Goal: Task Accomplishment & Management: Complete application form

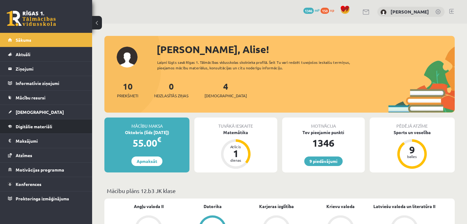
scroll to position [471, 0]
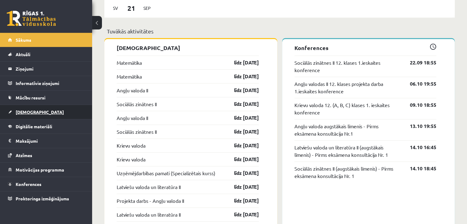
click at [14, 112] on link "[DEMOGRAPHIC_DATA]" at bounding box center [46, 112] width 76 height 14
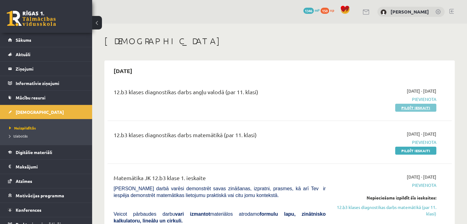
click at [431, 104] on link "Pildīt ieskaiti" at bounding box center [415, 108] width 41 height 8
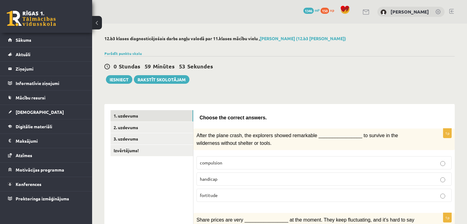
click at [160, 147] on link "Izvērtējums!" at bounding box center [152, 150] width 83 height 11
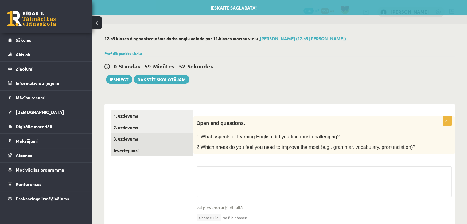
click at [162, 136] on link "3. uzdevums" at bounding box center [152, 138] width 83 height 11
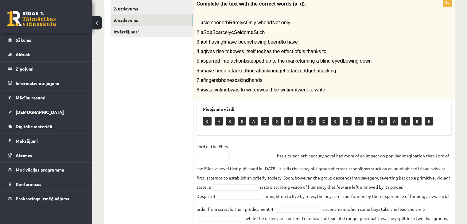
scroll to position [31, 0]
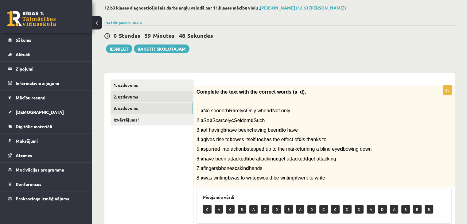
click at [150, 96] on link "2. uzdevums" at bounding box center [152, 96] width 83 height 11
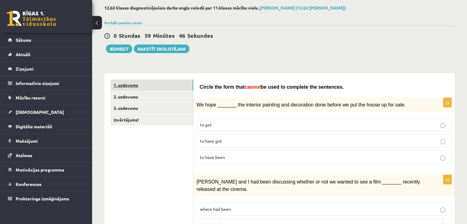
click at [154, 84] on link "1. uzdevums" at bounding box center [152, 85] width 83 height 11
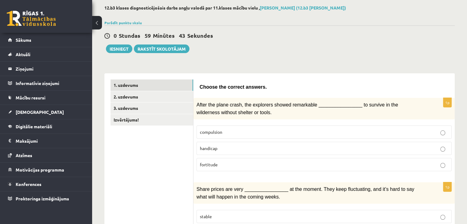
click at [105, 25] on div "Parādīt punktu skalu Atzīme No Līdz 1 0 5 2 6 8 3 9 11 4 12 14 5 15 17 6 18 20 …" at bounding box center [279, 23] width 350 height 6
click at [94, 23] on button at bounding box center [97, 23] width 10 height 14
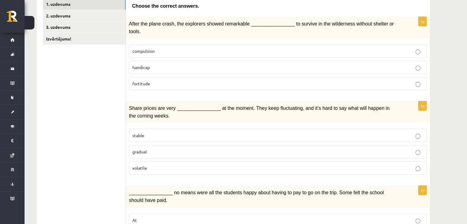
scroll to position [123, 0]
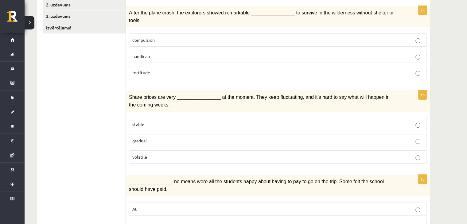
click at [184, 121] on p "stable" at bounding box center [277, 124] width 291 height 6
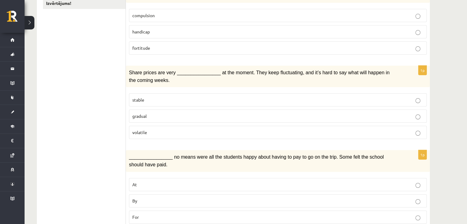
scroll to position [184, 0]
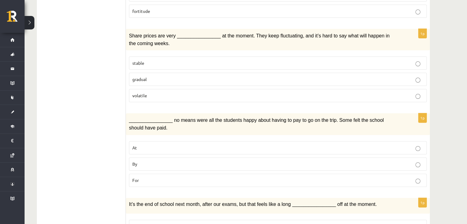
click at [160, 161] on p "By" at bounding box center [277, 164] width 291 height 6
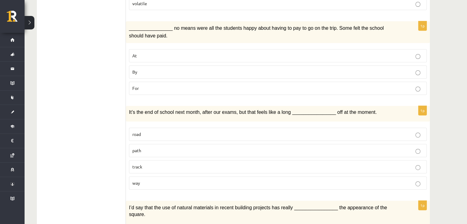
scroll to position [307, 0]
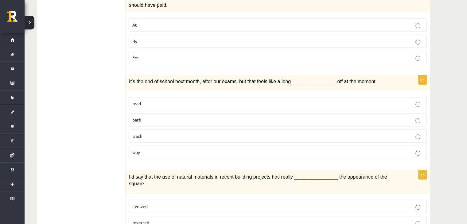
click at [142, 146] on fieldset "road path track way" at bounding box center [278, 127] width 298 height 67
click at [144, 149] on p "way" at bounding box center [277, 152] width 291 height 6
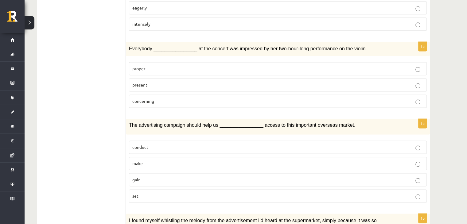
scroll to position [889, 0]
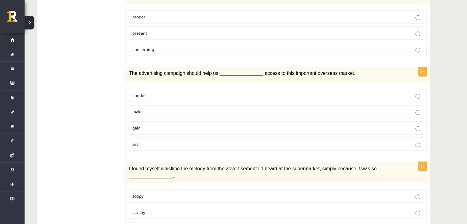
click at [169, 125] on p "gain" at bounding box center [277, 128] width 291 height 6
click at [206, 209] on p "catchy" at bounding box center [277, 212] width 291 height 6
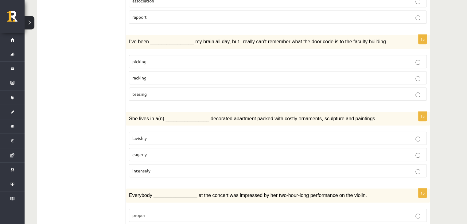
scroll to position [674, 0]
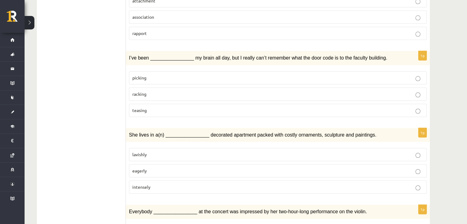
click at [220, 148] on label "lavishly" at bounding box center [278, 154] width 298 height 13
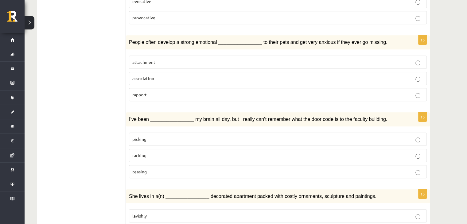
scroll to position [582, 0]
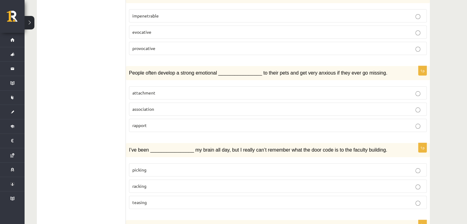
click at [182, 180] on label "racking" at bounding box center [278, 186] width 298 height 13
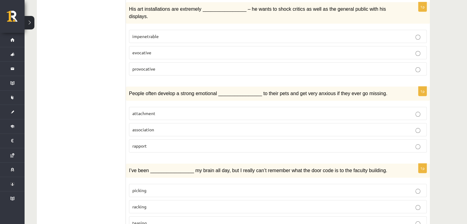
scroll to position [551, 0]
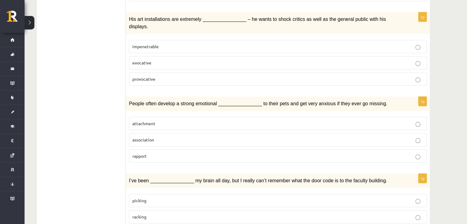
click at [173, 120] on p "attachment" at bounding box center [277, 123] width 291 height 6
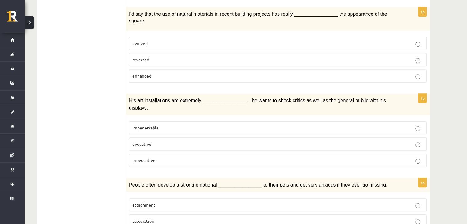
scroll to position [459, 0]
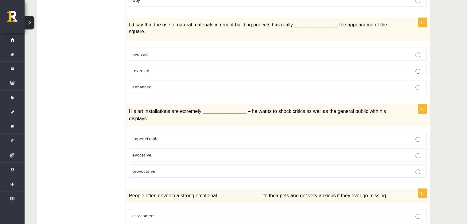
click at [166, 168] on p "provocative" at bounding box center [277, 171] width 291 height 6
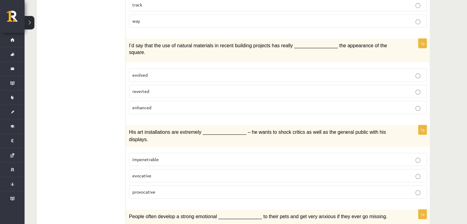
scroll to position [429, 0]
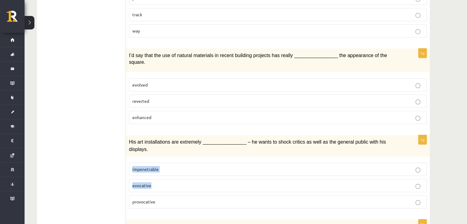
drag, startPoint x: 154, startPoint y: 157, endPoint x: 130, endPoint y: 146, distance: 26.0
click at [130, 160] on fieldset "impenetrable evocative provocative" at bounding box center [278, 185] width 298 height 51
copy fieldset "impenetrable evocative"
click at [79, 151] on ul "1. uzdevums 2. uzdevums 3. uzdevums Izvērtējums!" at bounding box center [84, 191] width 83 height 1019
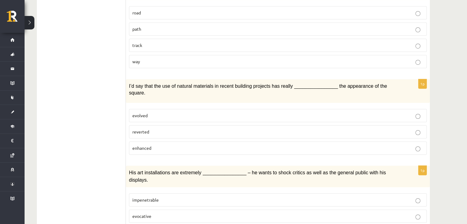
scroll to position [367, 0]
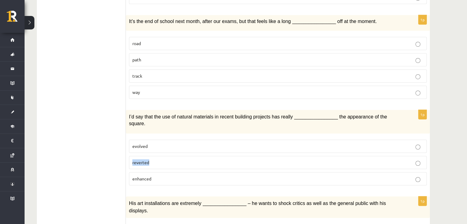
drag, startPoint x: 152, startPoint y: 146, endPoint x: 126, endPoint y: 143, distance: 26.9
click at [126, 143] on div "1p I’d say that the use of natural materials in recent building projects has re…" at bounding box center [278, 150] width 304 height 80
click at [142, 143] on p "evolved" at bounding box center [277, 146] width 291 height 6
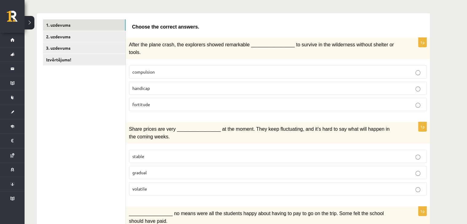
scroll to position [60, 0]
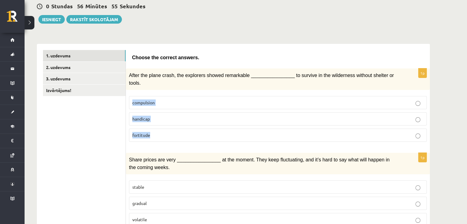
drag, startPoint x: 157, startPoint y: 128, endPoint x: 129, endPoint y: 93, distance: 44.7
click at [129, 93] on fieldset "compulsion handicap fortitude" at bounding box center [278, 118] width 298 height 51
copy fieldset "compulsion handicap fortitude"
click at [165, 137] on div "1p After the plane crash, the explorers showed remarkable ________________ to s…" at bounding box center [278, 107] width 304 height 78
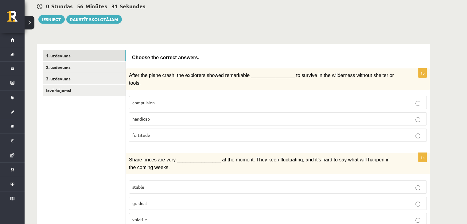
click at [163, 132] on p "fortitude" at bounding box center [277, 135] width 291 height 6
click at [55, 63] on link "2. uzdevums" at bounding box center [84, 67] width 83 height 11
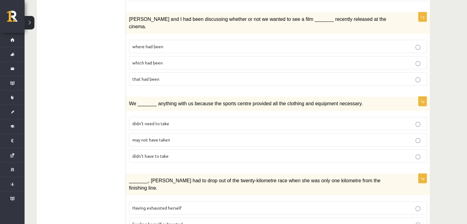
scroll to position [244, 0]
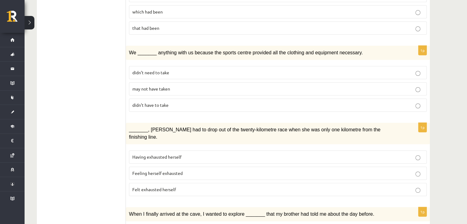
click at [163, 183] on label "Felt exhausted herself" at bounding box center [278, 189] width 298 height 13
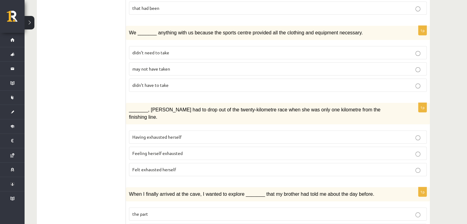
scroll to position [306, 0]
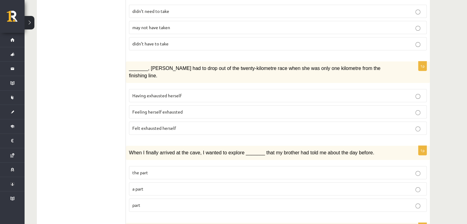
click at [178, 93] on span "Having exhausted herself" at bounding box center [156, 96] width 49 height 6
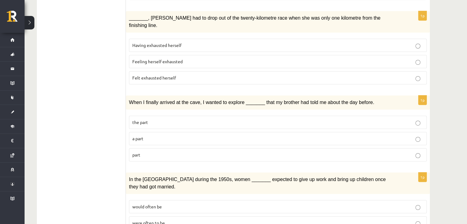
scroll to position [367, 0]
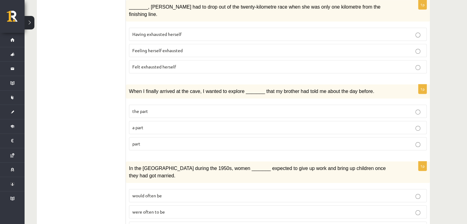
click at [161, 108] on p "the part" at bounding box center [277, 111] width 291 height 6
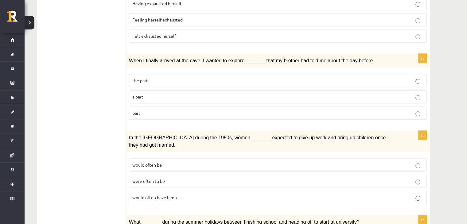
scroll to position [429, 0]
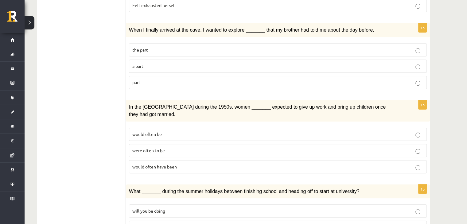
click at [161, 164] on span "would often have been" at bounding box center [154, 167] width 45 height 6
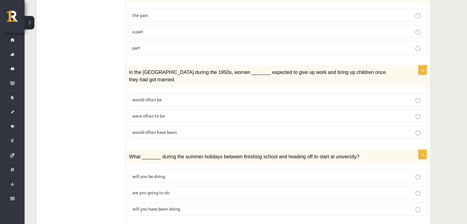
scroll to position [490, 0]
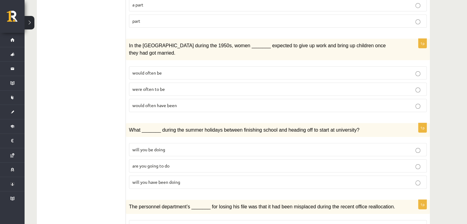
click at [199, 163] on p "are you going to do" at bounding box center [277, 166] width 291 height 6
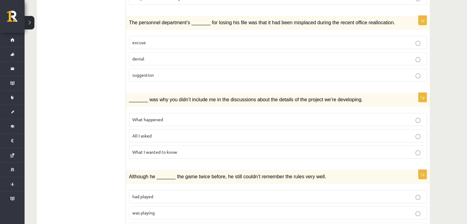
scroll to position [676, 0]
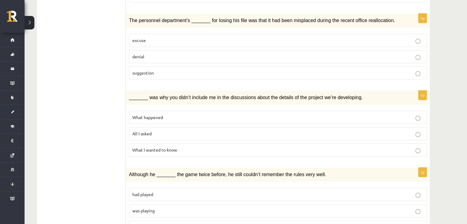
click at [164, 191] on p "had played" at bounding box center [277, 194] width 291 height 6
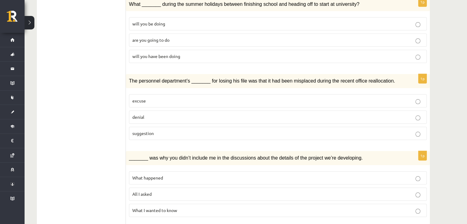
scroll to position [615, 0]
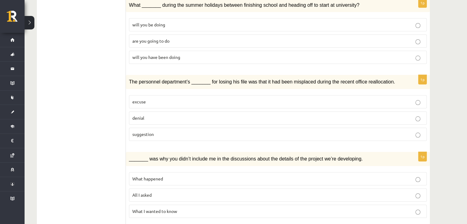
click at [170, 192] on p "All I asked" at bounding box center [277, 195] width 291 height 6
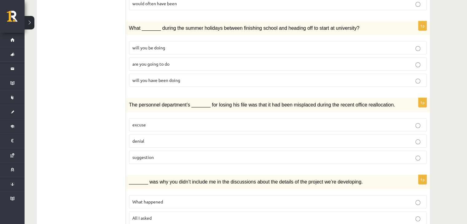
scroll to position [554, 0]
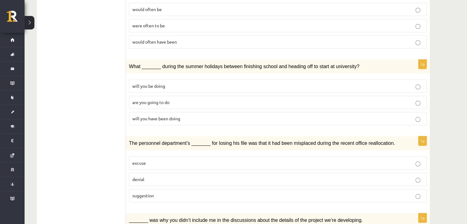
click at [178, 189] on label "suggestion" at bounding box center [278, 195] width 298 height 13
click at [204, 176] on p "denial" at bounding box center [277, 179] width 291 height 6
click at [205, 160] on p "excuse" at bounding box center [277, 163] width 291 height 6
click at [162, 192] on p "suggestion" at bounding box center [277, 195] width 291 height 6
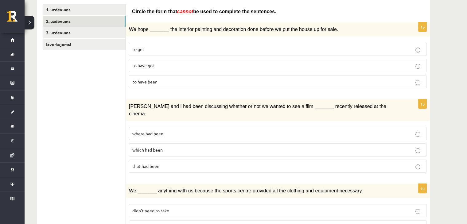
scroll to position [62, 0]
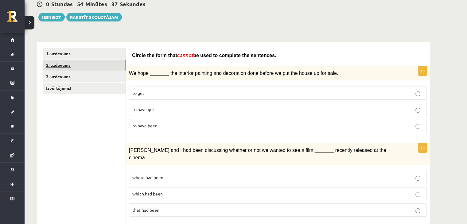
click at [94, 70] on link "2. uzdevums" at bounding box center [84, 65] width 83 height 11
click at [93, 76] on link "3. uzdevums" at bounding box center [84, 76] width 83 height 11
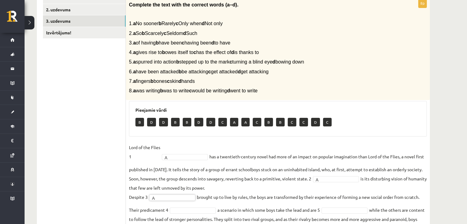
scroll to position [149, 0]
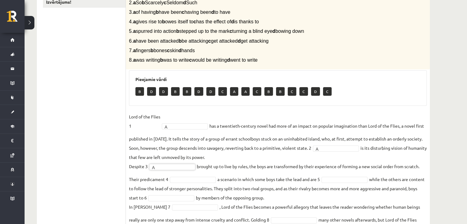
click at [353, 176] on fieldset "Lord of the Flies 1 A * has a twentieth-century novel had more of an impact on …" at bounding box center [278, 173] width 298 height 122
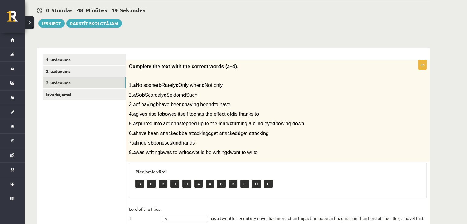
scroll to position [26, 0]
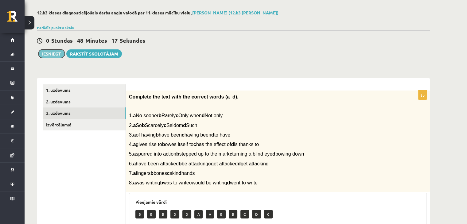
click at [47, 56] on button "Iesniegt" at bounding box center [51, 53] width 26 height 9
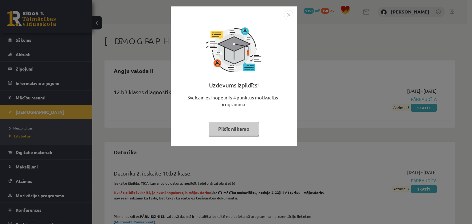
click at [236, 127] on button "Pildīt nākamo" at bounding box center [233, 129] width 50 height 14
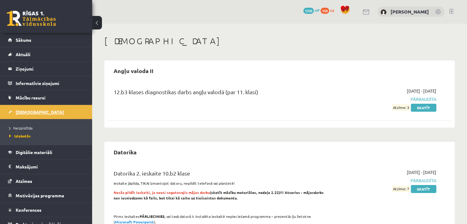
click at [38, 112] on link "[DEMOGRAPHIC_DATA]" at bounding box center [46, 112] width 76 height 14
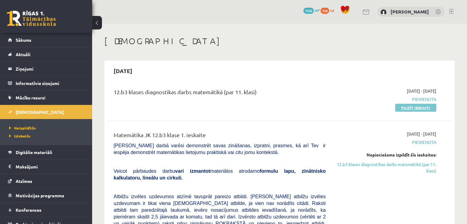
click at [422, 109] on link "Pildīt ieskaiti" at bounding box center [415, 108] width 41 height 8
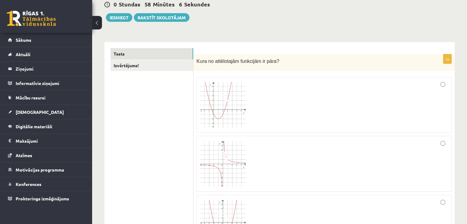
scroll to position [61, 0]
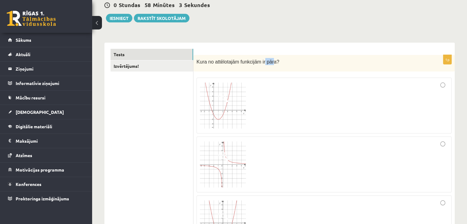
drag, startPoint x: 261, startPoint y: 60, endPoint x: 268, endPoint y: 61, distance: 7.1
click at [268, 61] on span "Kura no attēlotajām funkcijām ir pāra?" at bounding box center [237, 61] width 83 height 5
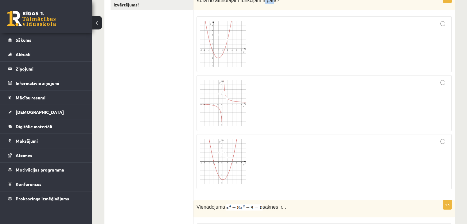
click at [228, 161] on img at bounding box center [223, 161] width 46 height 45
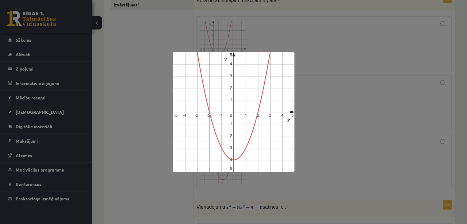
click at [437, 73] on div at bounding box center [233, 112] width 467 height 224
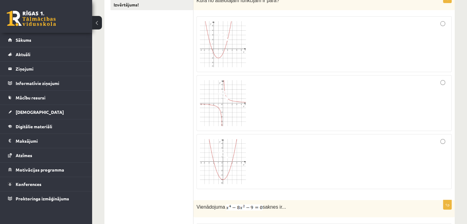
click at [436, 143] on div at bounding box center [324, 162] width 248 height 49
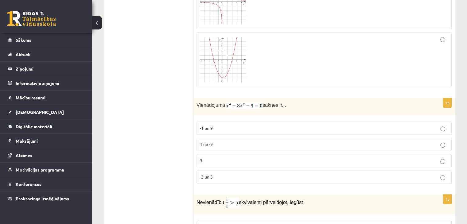
scroll to position [215, 0]
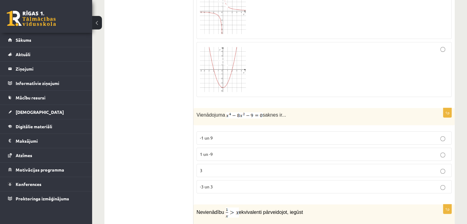
drag, startPoint x: 206, startPoint y: 115, endPoint x: 328, endPoint y: 116, distance: 121.3
click at [328, 116] on p "Vienādojuma saknes ir..." at bounding box center [308, 114] width 224 height 7
click at [342, 116] on p "Vienādojuma saknes ir..." at bounding box center [308, 114] width 224 height 7
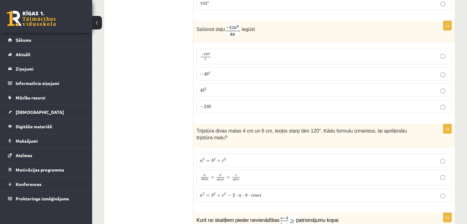
scroll to position [829, 0]
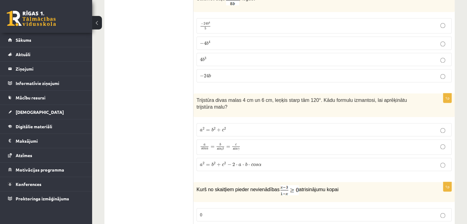
click at [202, 148] on span "s" at bounding box center [202, 149] width 2 height 2
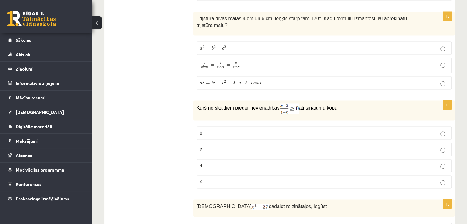
scroll to position [921, 0]
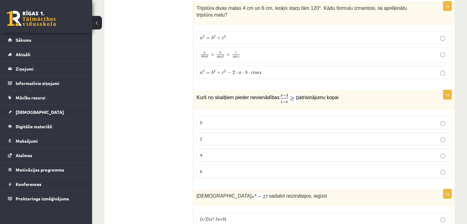
click at [297, 118] on label "0" at bounding box center [323, 122] width 255 height 13
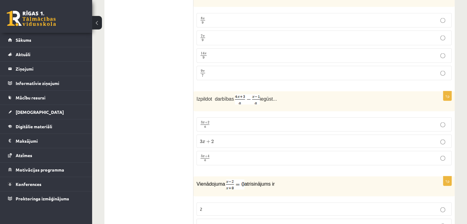
scroll to position [1320, 0]
click at [307, 121] on p "3 x + 2 a 3 x + 2 a" at bounding box center [324, 124] width 248 height 7
click at [217, 154] on p "3 x + 4 a 3 x + 4 a" at bounding box center [324, 158] width 248 height 8
click at [265, 121] on p "3 x + 2 a 3 x + 2 a" at bounding box center [324, 124] width 248 height 7
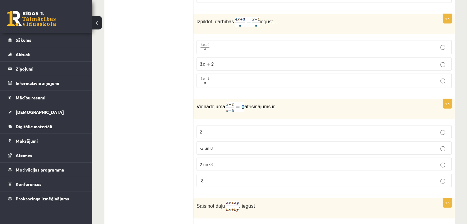
scroll to position [1412, 0]
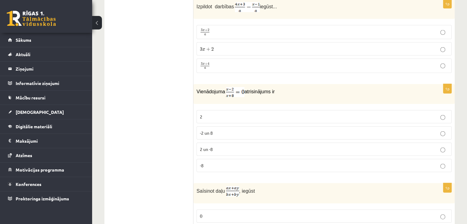
click at [196, 125] on fieldset "2 -2 un 8 2 un -8 -8" at bounding box center [323, 140] width 255 height 67
click at [286, 143] on fieldset "2 -2 un 8 2 un -8 -8" at bounding box center [323, 140] width 255 height 67
click at [288, 146] on p "2 un -8" at bounding box center [324, 149] width 248 height 6
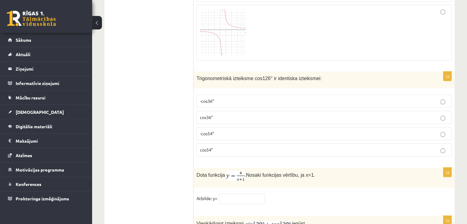
scroll to position [2883, 0]
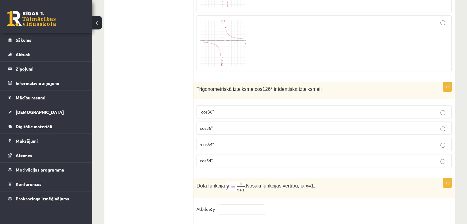
click at [216, 125] on p "cos36°" at bounding box center [324, 128] width 248 height 6
drag, startPoint x: 196, startPoint y: 67, endPoint x: 250, endPoint y: 67, distance: 53.7
click at [250, 82] on div "Trigonometriskā izteiksme cos126° ir identiska izteiksmei:" at bounding box center [323, 90] width 261 height 17
click at [227, 157] on p "cos54°" at bounding box center [324, 160] width 248 height 6
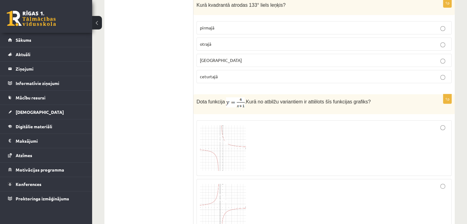
scroll to position [2514, 0]
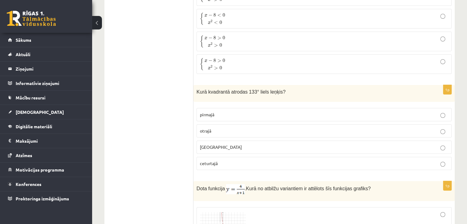
click at [218, 128] on p "otrajā" at bounding box center [324, 131] width 248 height 6
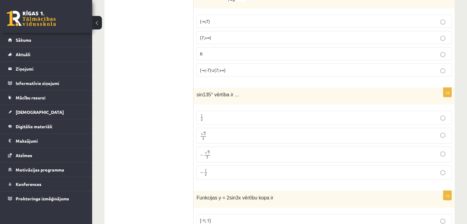
scroll to position [1777, 0]
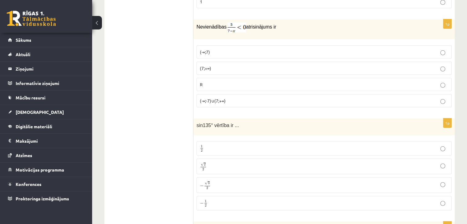
click at [209, 162] on p "√ 2 2 2 2" at bounding box center [324, 166] width 248 height 9
click at [220, 200] on p "− 1 2 − 1 2" at bounding box center [324, 204] width 248 height 8
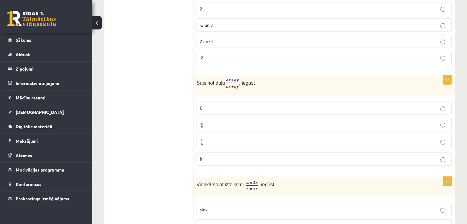
scroll to position [1470, 0]
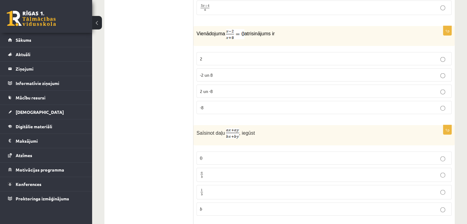
click at [238, 171] on p "a b a b" at bounding box center [324, 175] width 248 height 8
click at [270, 155] on p "0 0" at bounding box center [324, 158] width 248 height 6
click at [206, 168] on label "a b a b" at bounding box center [323, 175] width 255 height 14
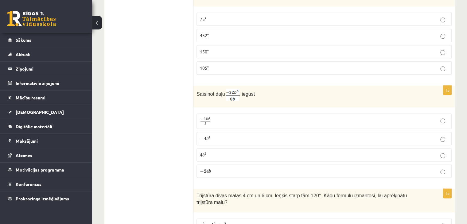
scroll to position [826, 0]
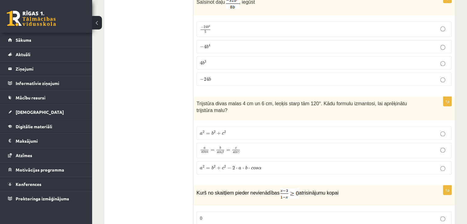
click at [254, 161] on label "a 2 = b 2 + c 2 − 2 ⋅ a ⋅ b ⋅ c o s α a 2 = b 2 + c 2 − 2 ⋅ a ⋅ b ⋅ c o s α" at bounding box center [323, 167] width 255 height 13
click at [250, 146] on p "a s i n α = b s i n β = c s i n γ a s i n α = b s i n β = c s i n γ" at bounding box center [324, 150] width 248 height 9
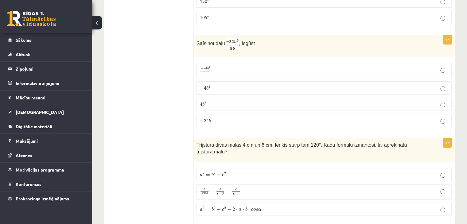
scroll to position [795, 0]
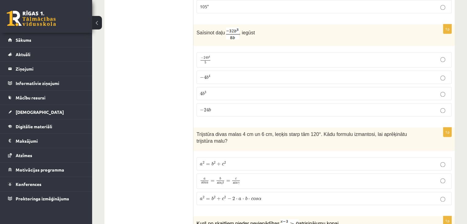
click at [227, 192] on label "a 2 = b 2 + c 2 − 2 ⋅ a ⋅ b ⋅ c o s α a 2 = b 2 + c 2 − 2 ⋅ a ⋅ b ⋅ c o s α" at bounding box center [323, 198] width 255 height 13
click at [229, 158] on label "a 2 = b 2 + c 2 a 2 = b 2 + c 2" at bounding box center [323, 163] width 255 height 13
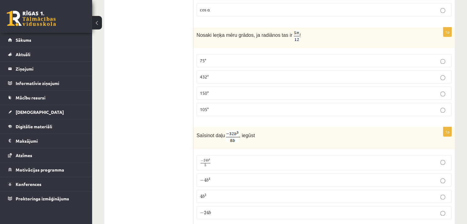
scroll to position [703, 0]
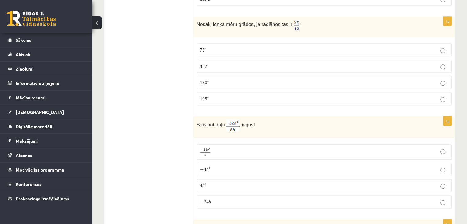
click at [223, 203] on label "− 24 b − 24 b" at bounding box center [323, 201] width 255 height 13
click at [210, 153] on span "5" at bounding box center [205, 154] width 10 height 3
click at [208, 200] on span "24" at bounding box center [206, 202] width 5 height 4
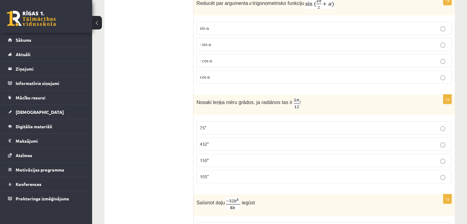
scroll to position [611, 0]
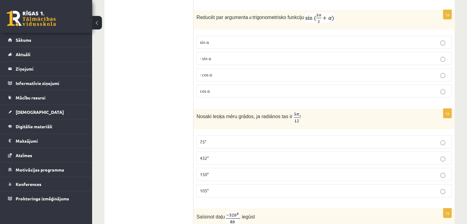
click at [214, 132] on fieldset "75° 432° 150° 105°" at bounding box center [323, 165] width 255 height 67
click at [213, 135] on label "75°" at bounding box center [323, 141] width 255 height 13
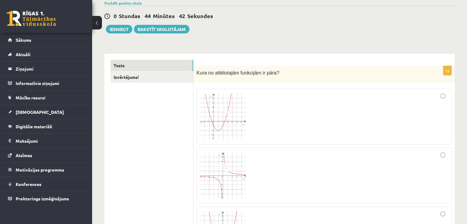
scroll to position [0, 0]
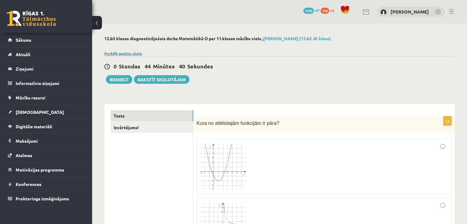
click at [107, 51] on link "Parādīt punktu skalu" at bounding box center [122, 53] width 37 height 5
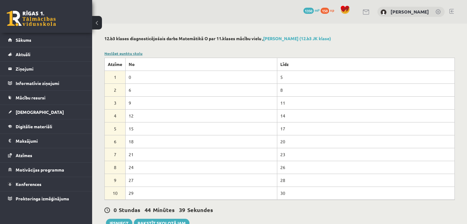
click at [107, 51] on link "Noslēpt punktu skalu" at bounding box center [123, 53] width 38 height 5
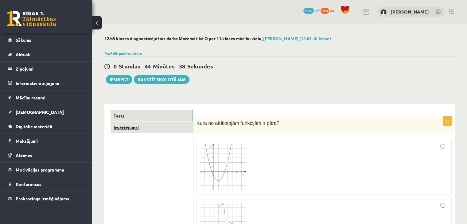
click at [114, 129] on link "Izvērtējums!" at bounding box center [152, 127] width 83 height 11
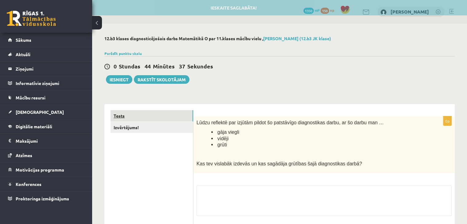
click at [125, 114] on link "Tests" at bounding box center [152, 115] width 83 height 11
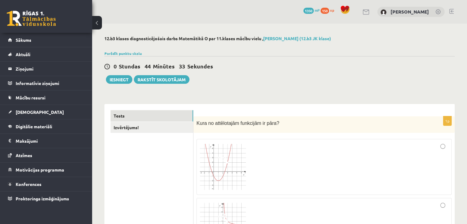
click at [148, 130] on link "Izvērtējums!" at bounding box center [152, 127] width 83 height 11
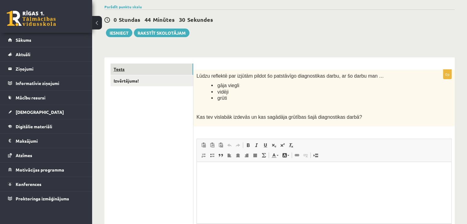
click at [134, 65] on link "Tests" at bounding box center [152, 69] width 83 height 11
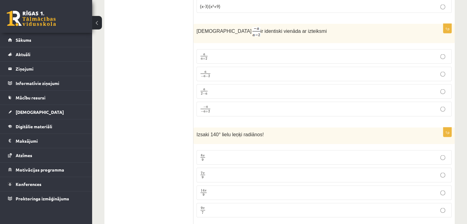
scroll to position [1213, 0]
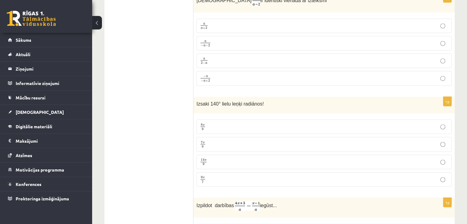
click at [239, 137] on label "7 π 9 7 π 9" at bounding box center [323, 144] width 255 height 14
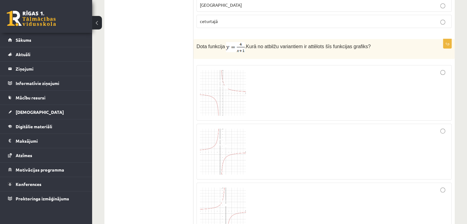
scroll to position [2718, 0]
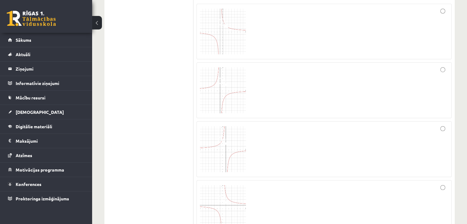
click at [238, 185] on img at bounding box center [223, 208] width 46 height 46
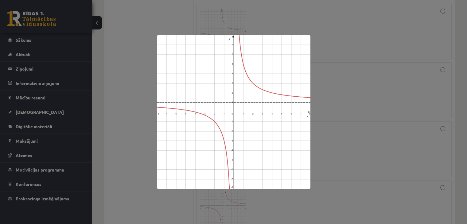
click at [401, 165] on div at bounding box center [233, 112] width 467 height 224
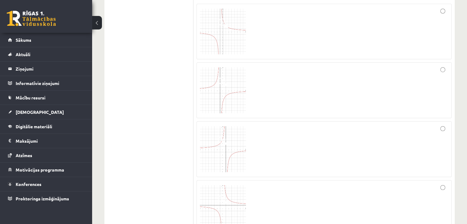
scroll to position [2687, 0]
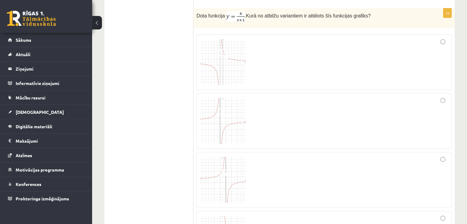
click at [313, 38] on div at bounding box center [324, 62] width 248 height 49
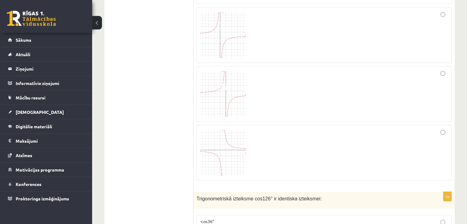
scroll to position [2718, 0]
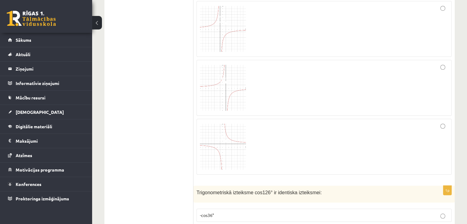
click at [216, 124] on img at bounding box center [223, 147] width 46 height 46
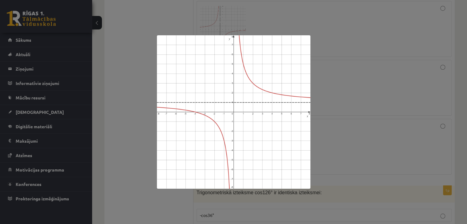
click at [328, 125] on div at bounding box center [233, 112] width 467 height 224
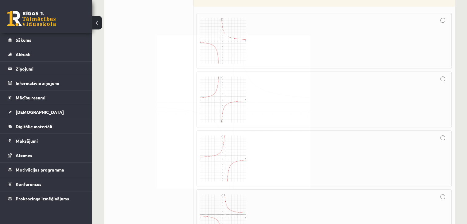
scroll to position [2626, 0]
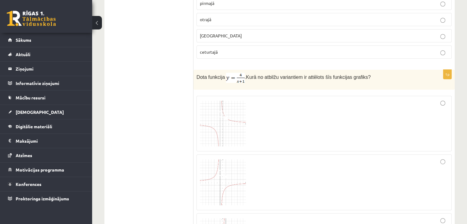
click at [236, 101] on img at bounding box center [223, 124] width 46 height 46
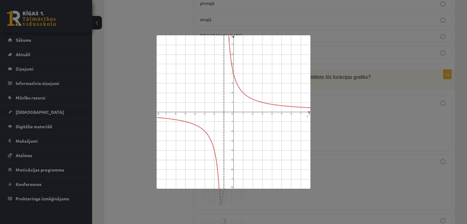
click at [356, 99] on div at bounding box center [233, 112] width 467 height 224
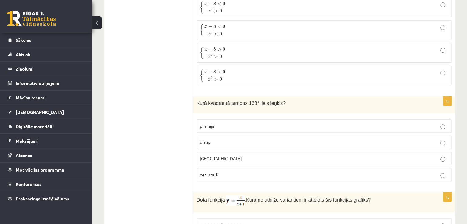
scroll to position [2380, 0]
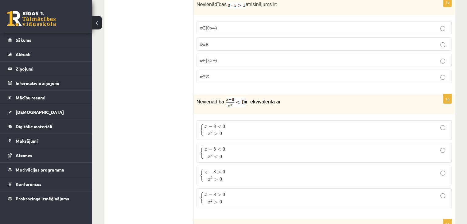
click at [294, 146] on p "{ x − 8 < 0 x 2 < 0 { x − 8 < 0 x 2 < 0" at bounding box center [324, 152] width 248 height 13
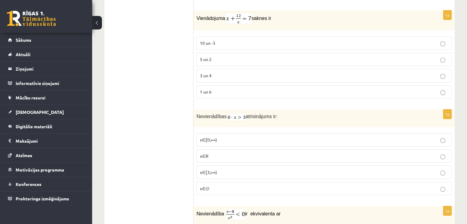
scroll to position [2319, 0]
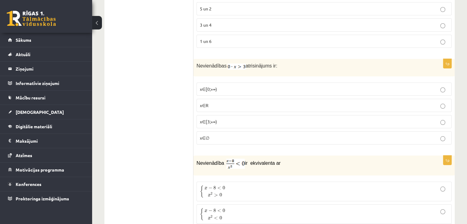
click at [275, 182] on label "{ x − 8 < 0 x 2 > 0 { x − 8 < 0 x 2 > 0" at bounding box center [323, 192] width 255 height 20
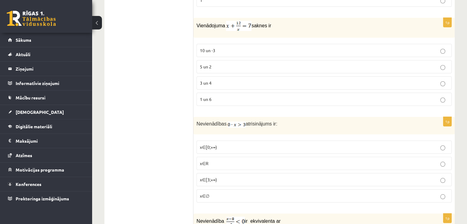
scroll to position [2257, 0]
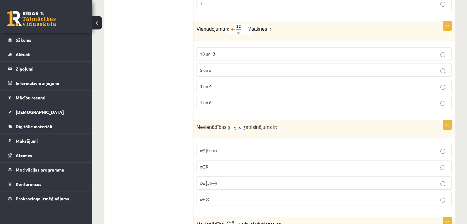
click at [203, 196] on span "x∈∅" at bounding box center [205, 199] width 10 height 6
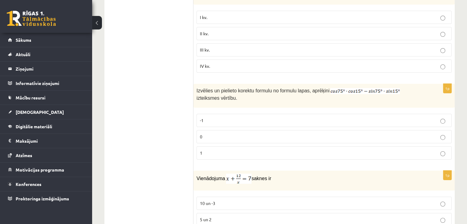
scroll to position [2073, 0]
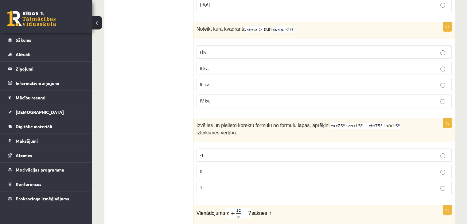
click at [237, 185] on p "1" at bounding box center [324, 188] width 248 height 6
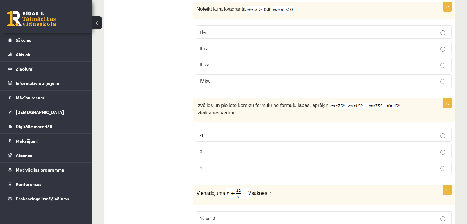
scroll to position [2134, 0]
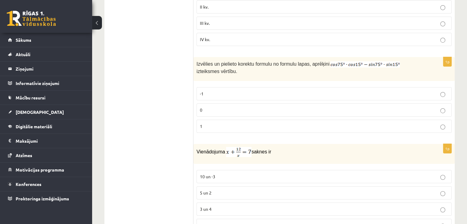
click at [254, 103] on label "0" at bounding box center [323, 109] width 255 height 13
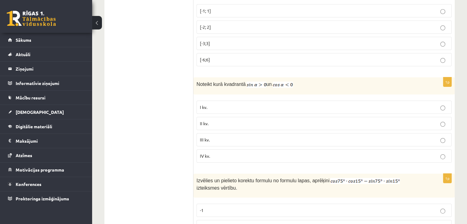
scroll to position [2012, 0]
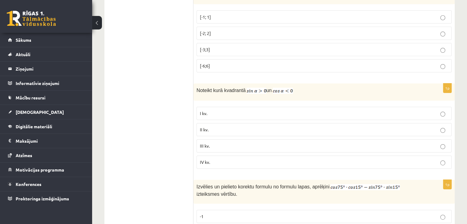
click at [222, 123] on label "II kv." at bounding box center [323, 129] width 255 height 13
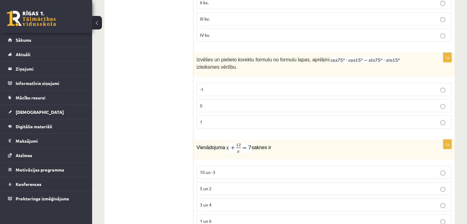
scroll to position [2165, 0]
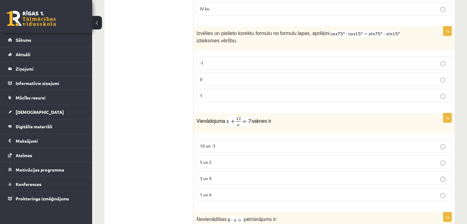
click at [215, 175] on p "3 un 4" at bounding box center [324, 178] width 248 height 6
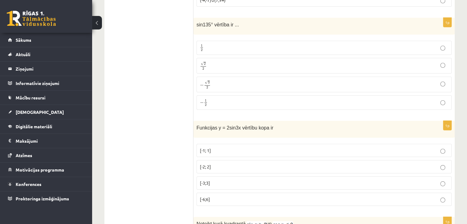
scroll to position [1889, 0]
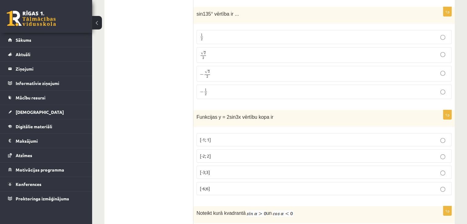
click at [383, 33] on p "1 2 1 2" at bounding box center [324, 37] width 248 height 8
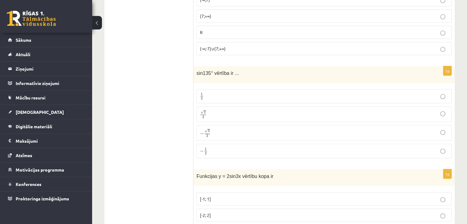
scroll to position [1827, 0]
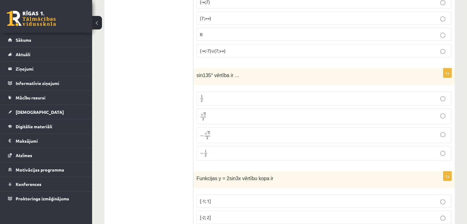
click at [283, 112] on p "√ 2 2 2 2" at bounding box center [324, 116] width 248 height 9
click at [276, 146] on label "− 1 2 − 1 2" at bounding box center [323, 153] width 255 height 14
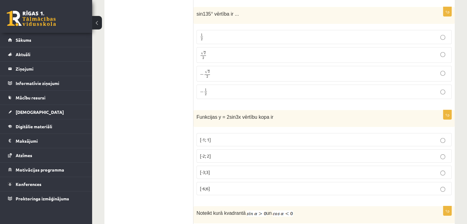
click at [225, 137] on p "[-1; 1]" at bounding box center [324, 140] width 248 height 6
click at [229, 150] on label "[-2; 2]" at bounding box center [323, 156] width 255 height 13
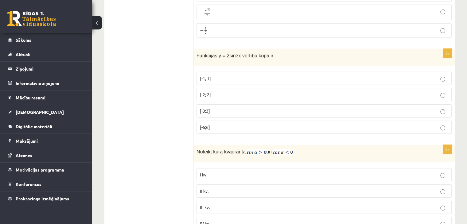
scroll to position [1858, 0]
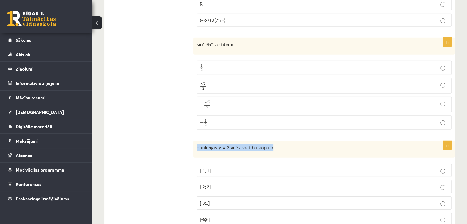
drag, startPoint x: 277, startPoint y: 130, endPoint x: 195, endPoint y: 130, distance: 82.6
click at [195, 141] on div "Funkcijas y = 2sin3x vērtību kopa ir" at bounding box center [323, 149] width 261 height 17
copy span "Funkcijas y = 2sin3x vērtību kopa ir"
click at [227, 164] on label "[-1; 1]" at bounding box center [323, 170] width 255 height 13
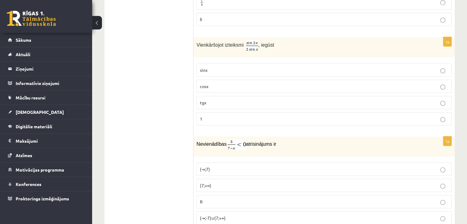
scroll to position [1705, 0]
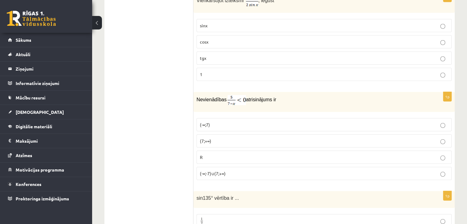
click at [241, 118] on label "(-∞;7)" at bounding box center [323, 124] width 255 height 13
click at [267, 138] on p "(7;+∞)" at bounding box center [324, 141] width 248 height 6
click at [246, 170] on p "(-∞;-7)∪(7;+∞)" at bounding box center [324, 173] width 248 height 6
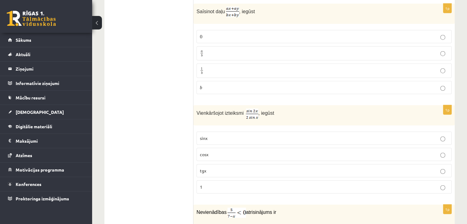
scroll to position [1582, 0]
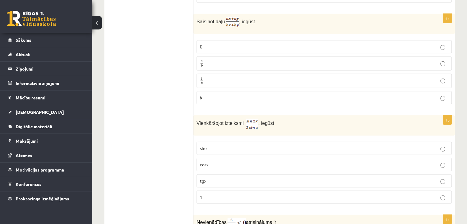
click at [261, 145] on p "sinx" at bounding box center [324, 148] width 248 height 6
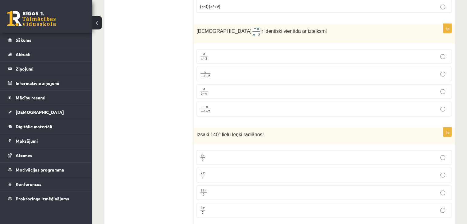
scroll to position [1091, 0]
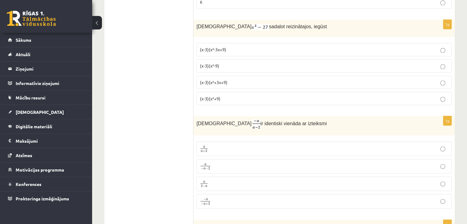
click at [212, 177] on label "a 2 − a a 2 − a" at bounding box center [323, 184] width 255 height 14
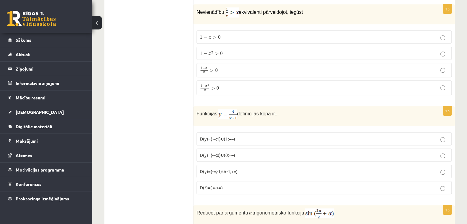
scroll to position [446, 0]
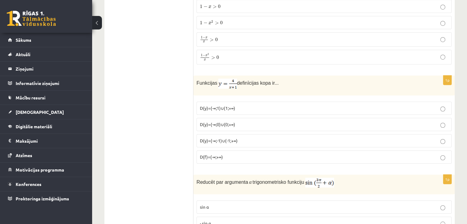
click at [275, 105] on p "D(y)=(-∞;1)∪(1;+∞)" at bounding box center [324, 108] width 248 height 6
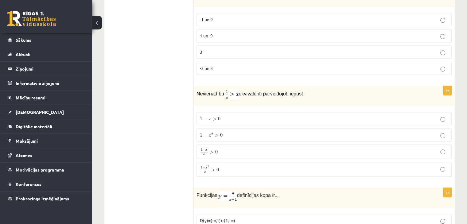
scroll to position [323, 0]
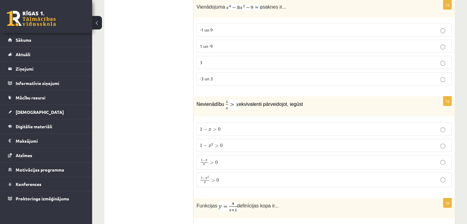
click at [235, 128] on p "1 − x > 0 1 − x > 0" at bounding box center [324, 129] width 248 height 6
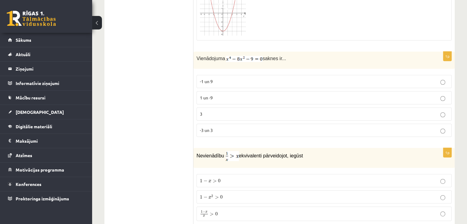
scroll to position [231, 0]
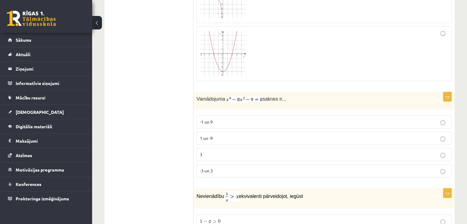
click at [230, 135] on p "1 un -9" at bounding box center [324, 138] width 248 height 6
click at [297, 124] on p "-1 un 9" at bounding box center [324, 122] width 248 height 6
drag, startPoint x: 241, startPoint y: 136, endPoint x: 235, endPoint y: 137, distance: 5.6
click at [237, 136] on p "1 un -9" at bounding box center [324, 138] width 248 height 6
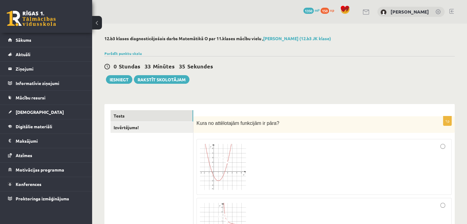
scroll to position [0, 0]
click at [117, 80] on button "Iesniegt" at bounding box center [119, 79] width 26 height 9
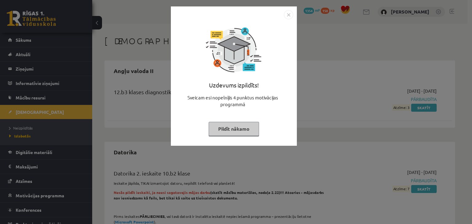
click at [248, 130] on button "Pildīt nākamo" at bounding box center [233, 129] width 50 height 14
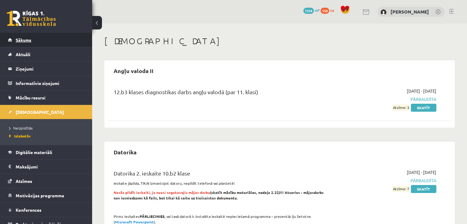
click at [52, 44] on link "Sākums" at bounding box center [46, 40] width 76 height 14
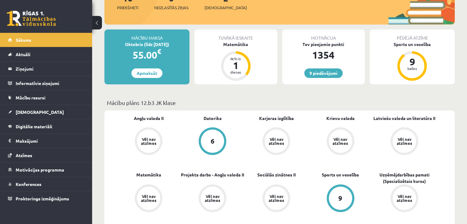
scroll to position [92, 0]
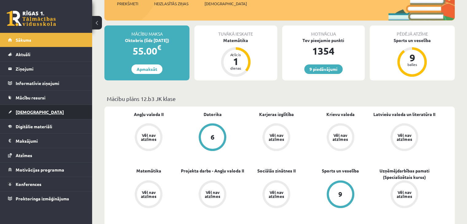
click at [39, 113] on link "[DEMOGRAPHIC_DATA]" at bounding box center [46, 112] width 76 height 14
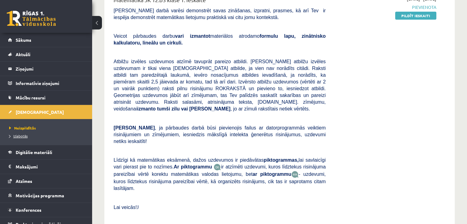
click at [22, 135] on span "Izlabotās" at bounding box center [18, 136] width 18 height 5
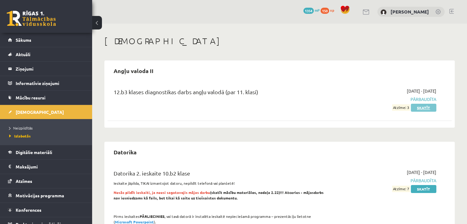
click at [420, 107] on link "Skatīt" at bounding box center [423, 108] width 25 height 8
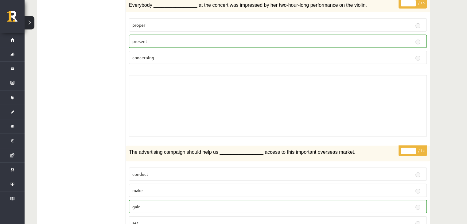
scroll to position [1412, 0]
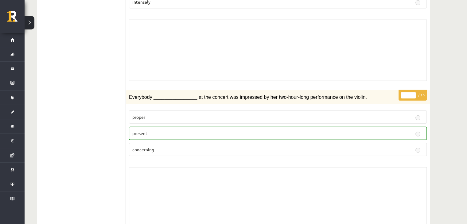
click at [313, 143] on label "concerning" at bounding box center [278, 149] width 298 height 13
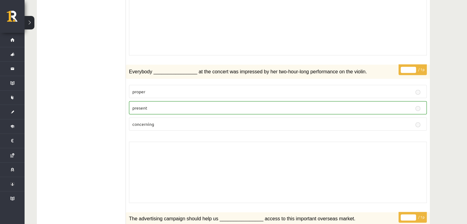
scroll to position [1386, 0]
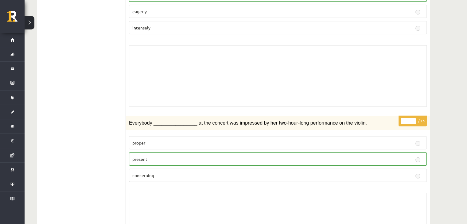
click at [399, 116] on p "* / 1p" at bounding box center [413, 121] width 28 height 11
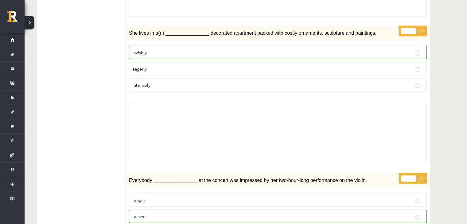
scroll to position [1325, 0]
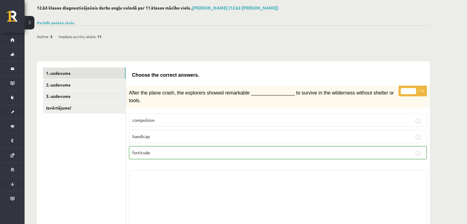
scroll to position [0, 0]
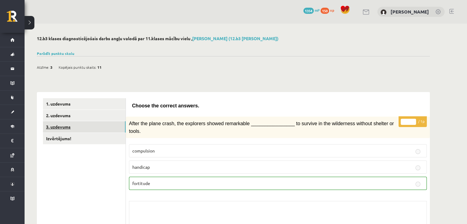
click at [88, 127] on link "3. uzdevums" at bounding box center [84, 126] width 83 height 11
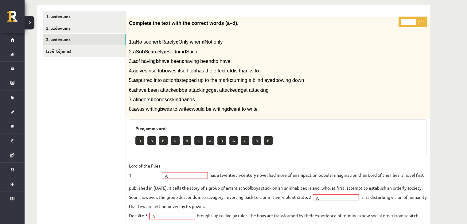
scroll to position [84, 0]
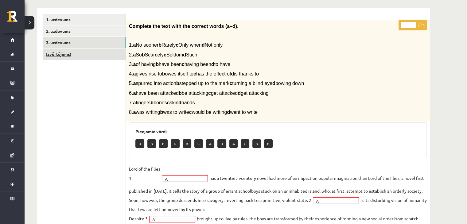
click at [95, 59] on link "Izvērtējums!" at bounding box center [84, 54] width 83 height 11
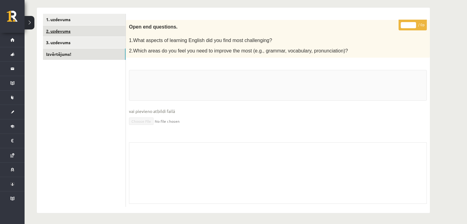
click at [104, 33] on link "2. uzdevums" at bounding box center [84, 30] width 83 height 11
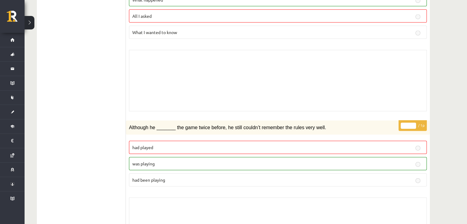
scroll to position [1371, 0]
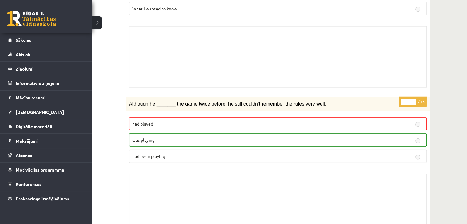
click at [30, 18] on link at bounding box center [31, 18] width 49 height 15
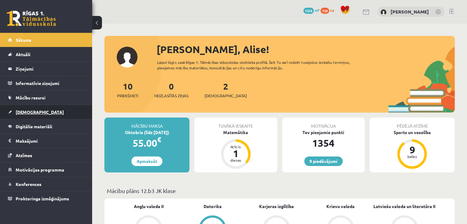
click at [40, 106] on link "[DEMOGRAPHIC_DATA]" at bounding box center [46, 112] width 76 height 14
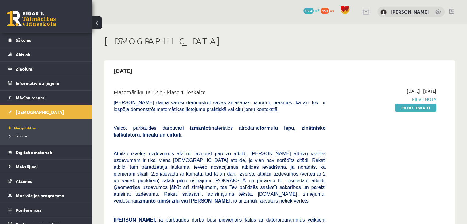
click at [422, 109] on link "Pildīt ieskaiti" at bounding box center [415, 108] width 41 height 8
click at [411, 107] on link "Pildīt ieskaiti" at bounding box center [415, 108] width 41 height 8
